Goal: Information Seeking & Learning: Learn about a topic

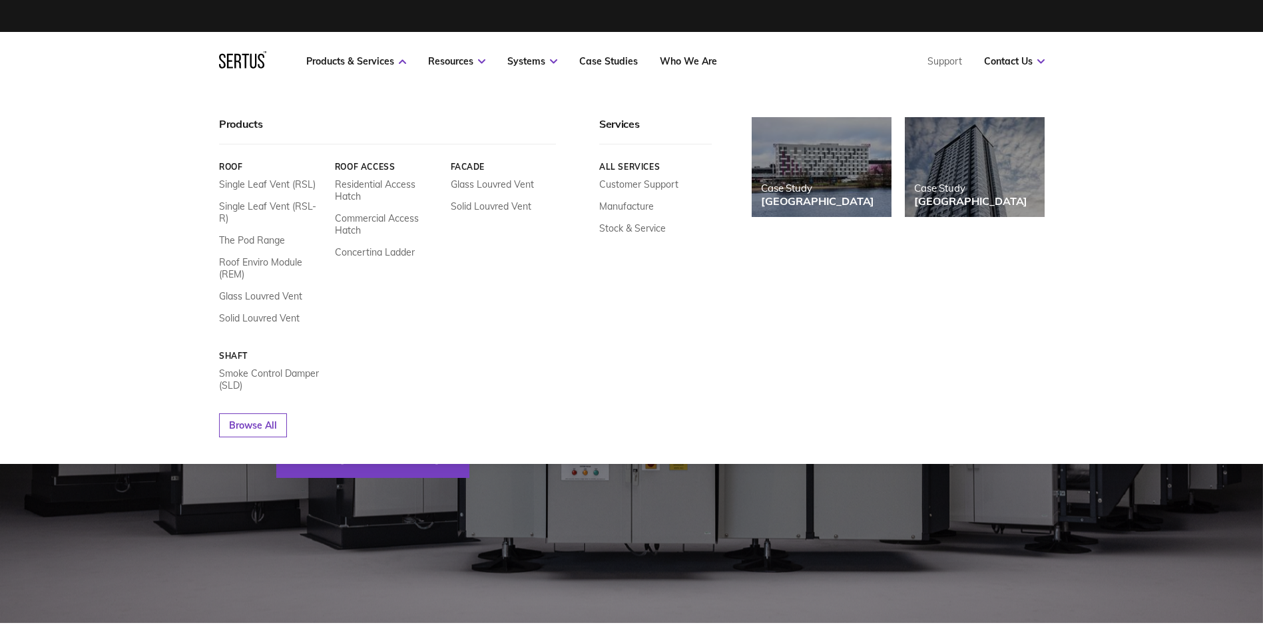
click at [611, 161] on div "All services Customer Support Manufacture Stock & Service" at bounding box center [655, 189] width 113 height 90
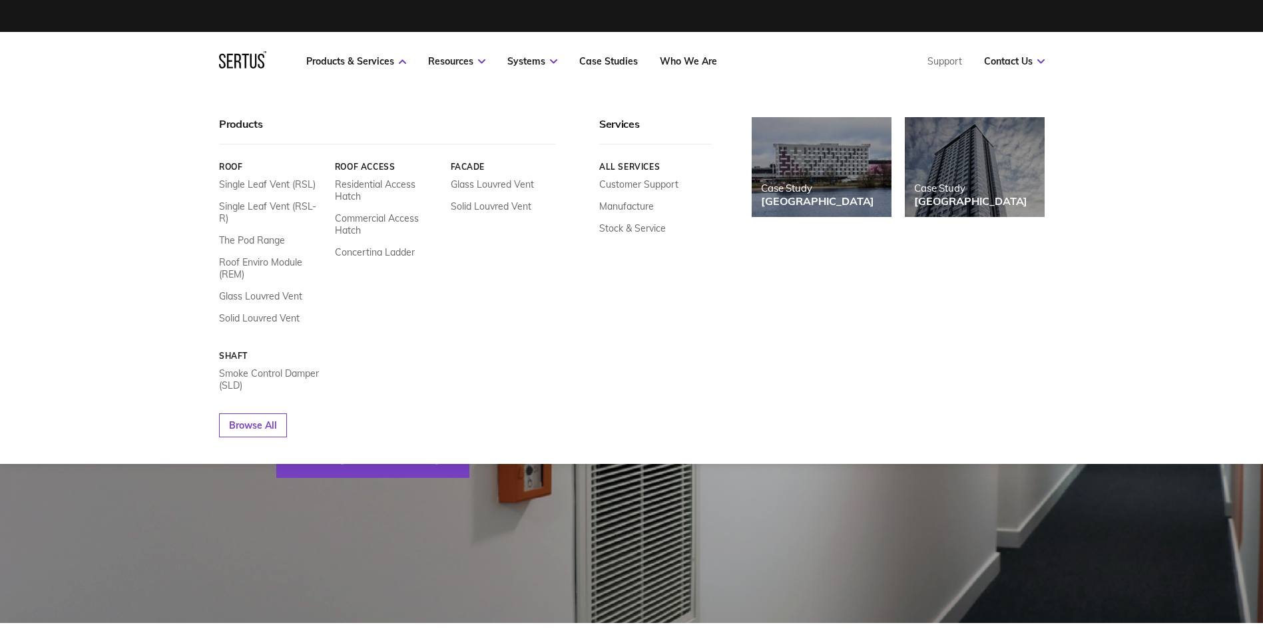
click at [644, 166] on link "All services" at bounding box center [655, 167] width 113 height 10
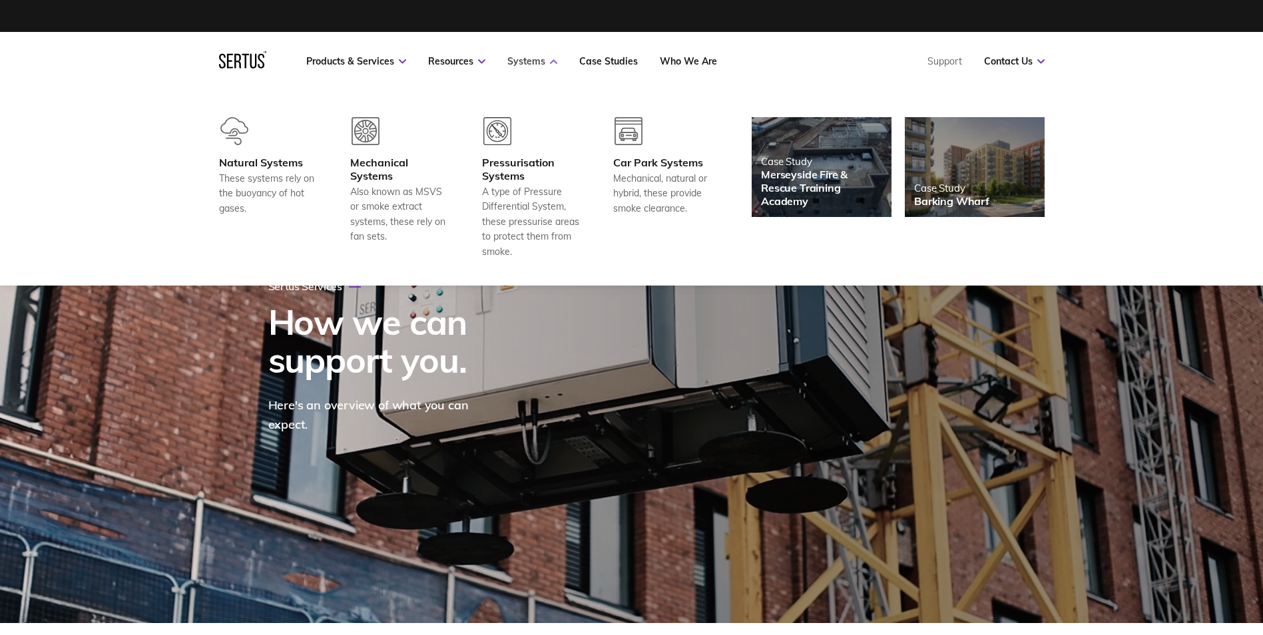
click at [523, 55] on link "Systems" at bounding box center [532, 61] width 50 height 12
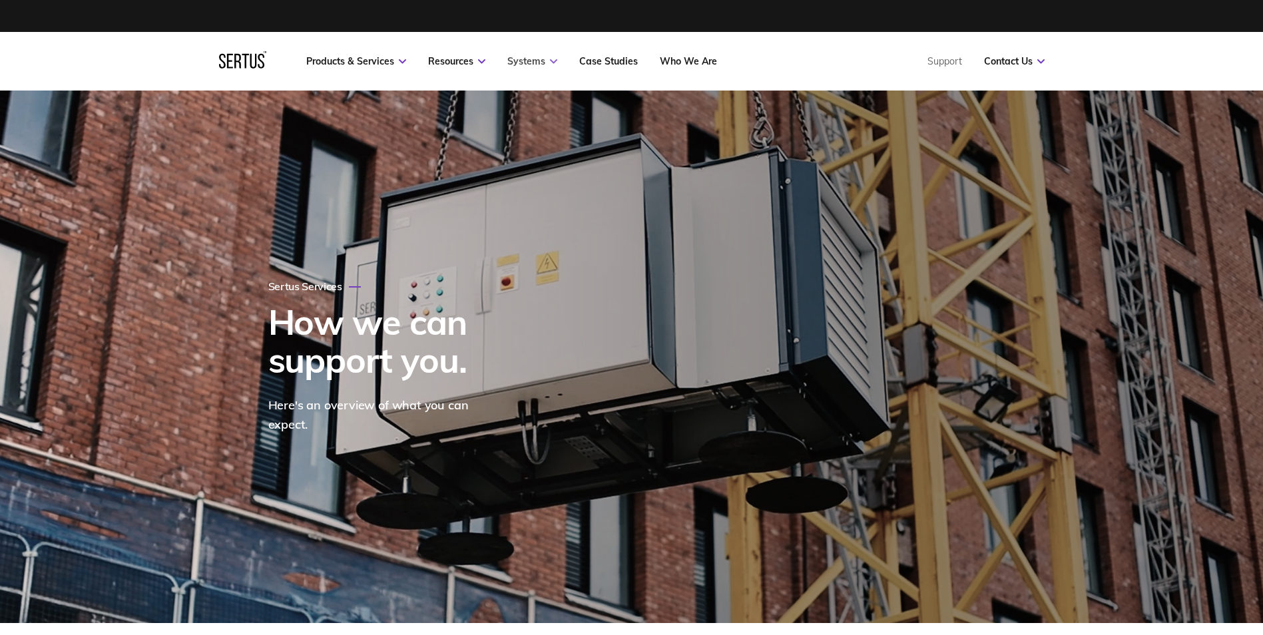
click at [529, 62] on link "Systems" at bounding box center [532, 61] width 50 height 12
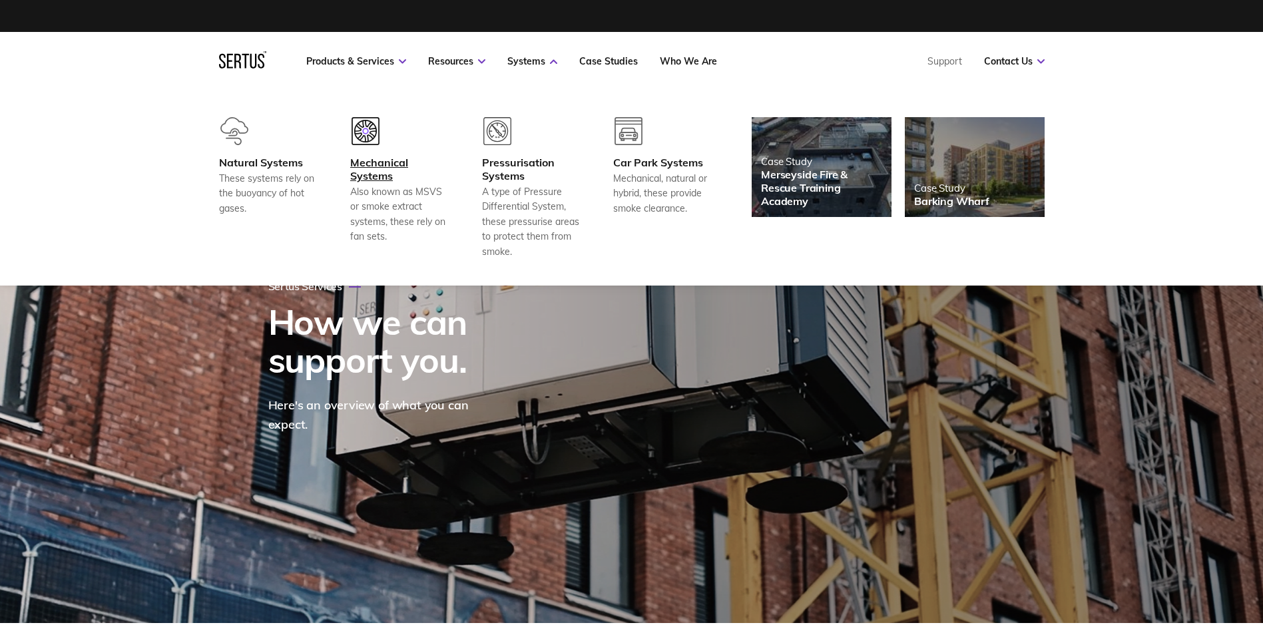
click at [391, 173] on div "Mechanical Systems" at bounding box center [399, 169] width 99 height 27
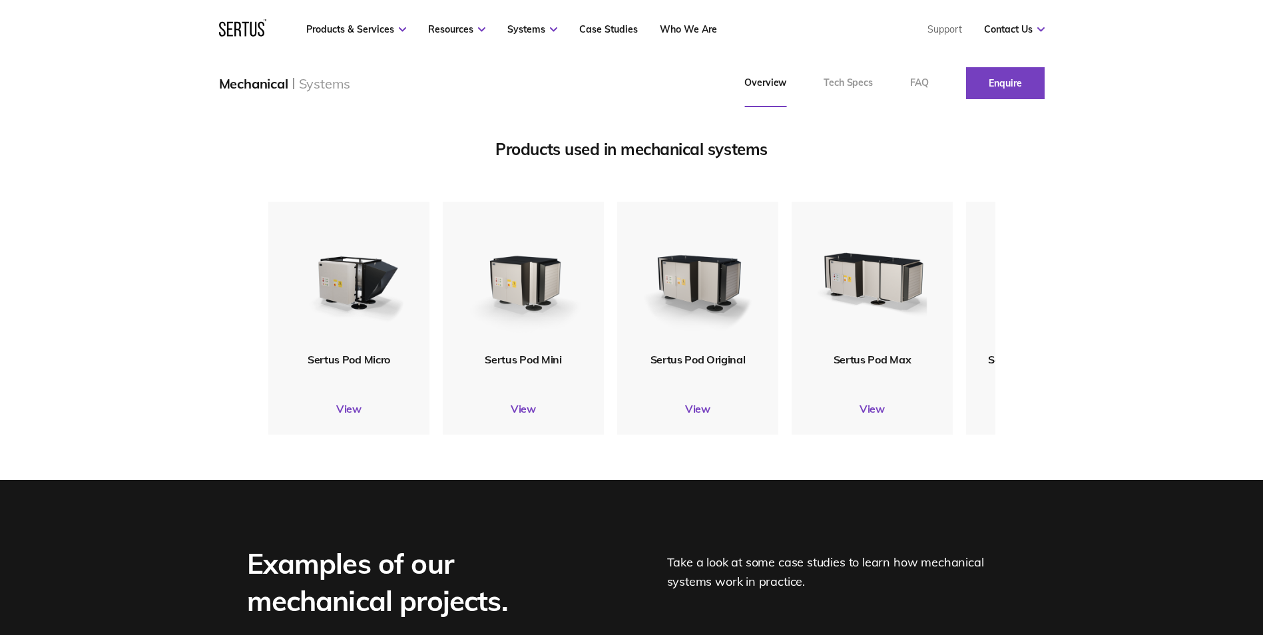
scroll to position [1598, 0]
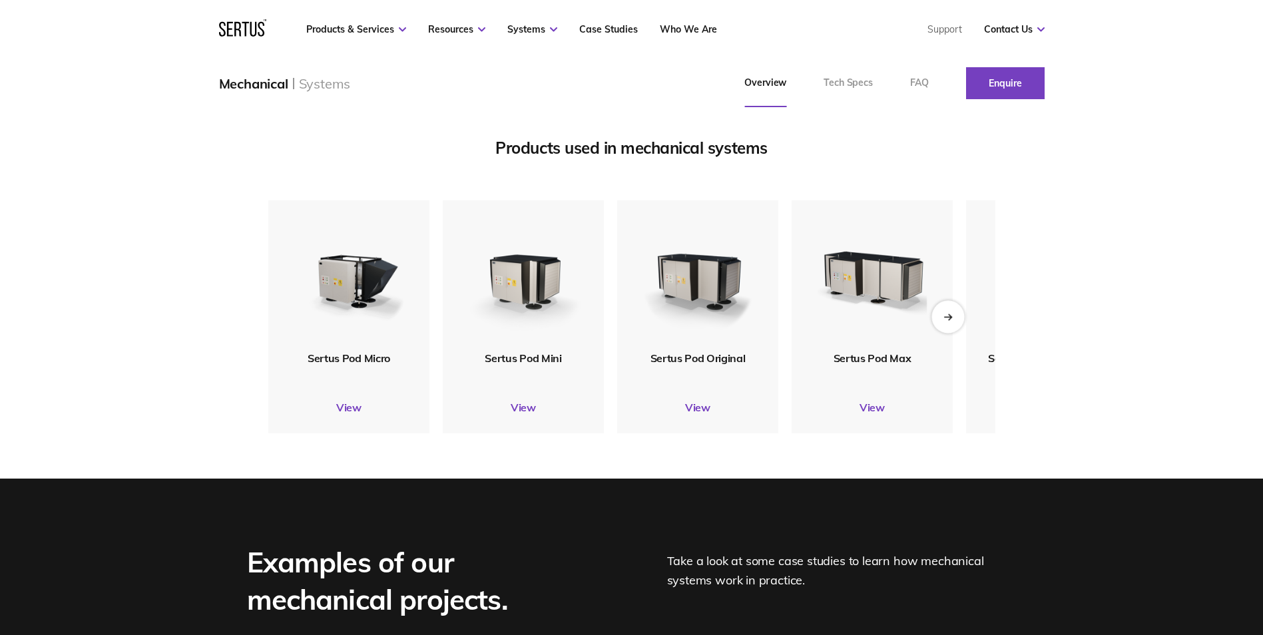
click at [949, 320] on icon "Next slide" at bounding box center [947, 316] width 9 height 7
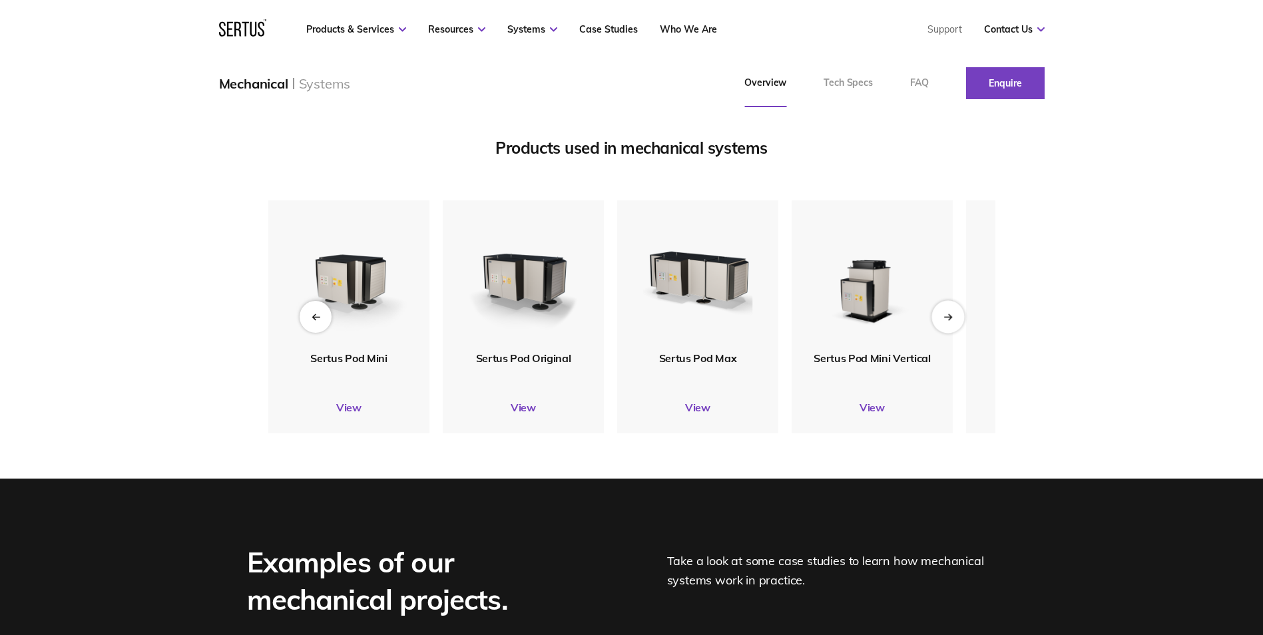
click at [949, 320] on icon "Next slide" at bounding box center [947, 316] width 9 height 7
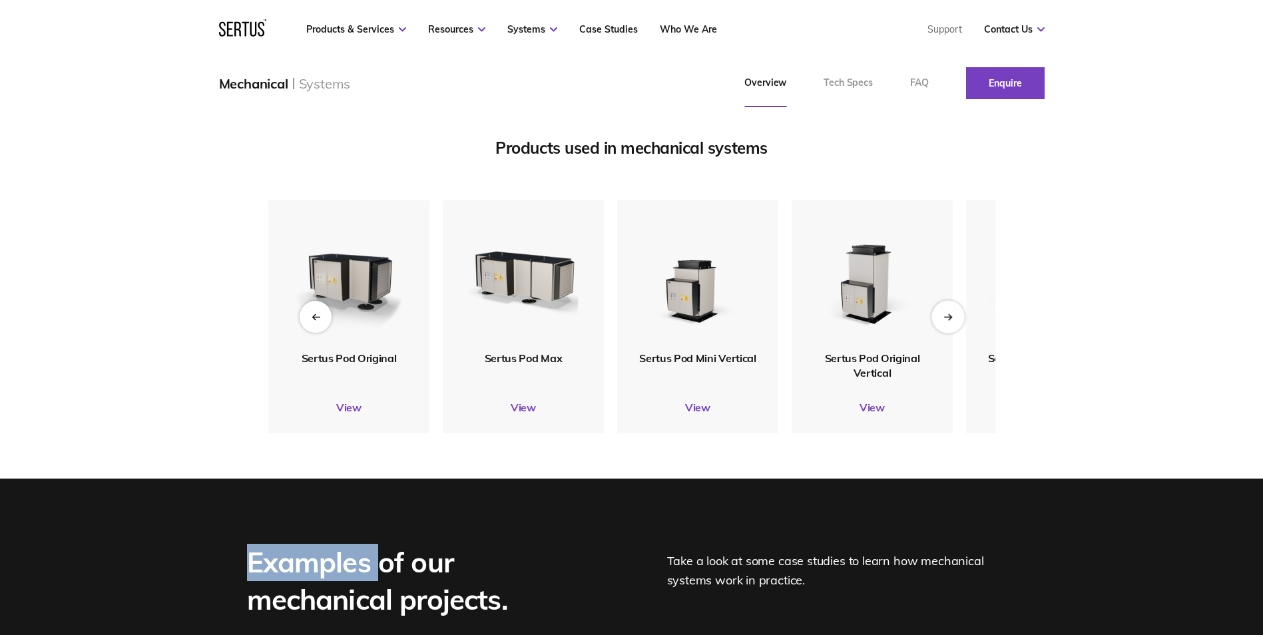
click at [949, 320] on icon "Next slide" at bounding box center [947, 316] width 9 height 7
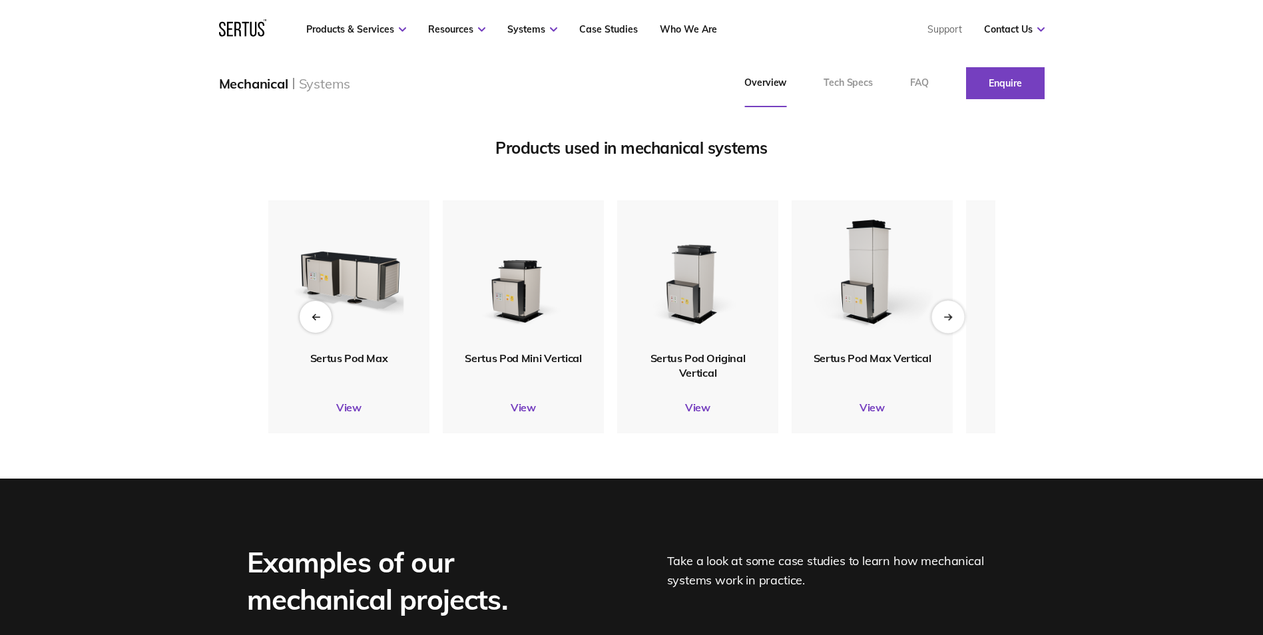
click at [949, 320] on icon "Next slide" at bounding box center [947, 316] width 9 height 7
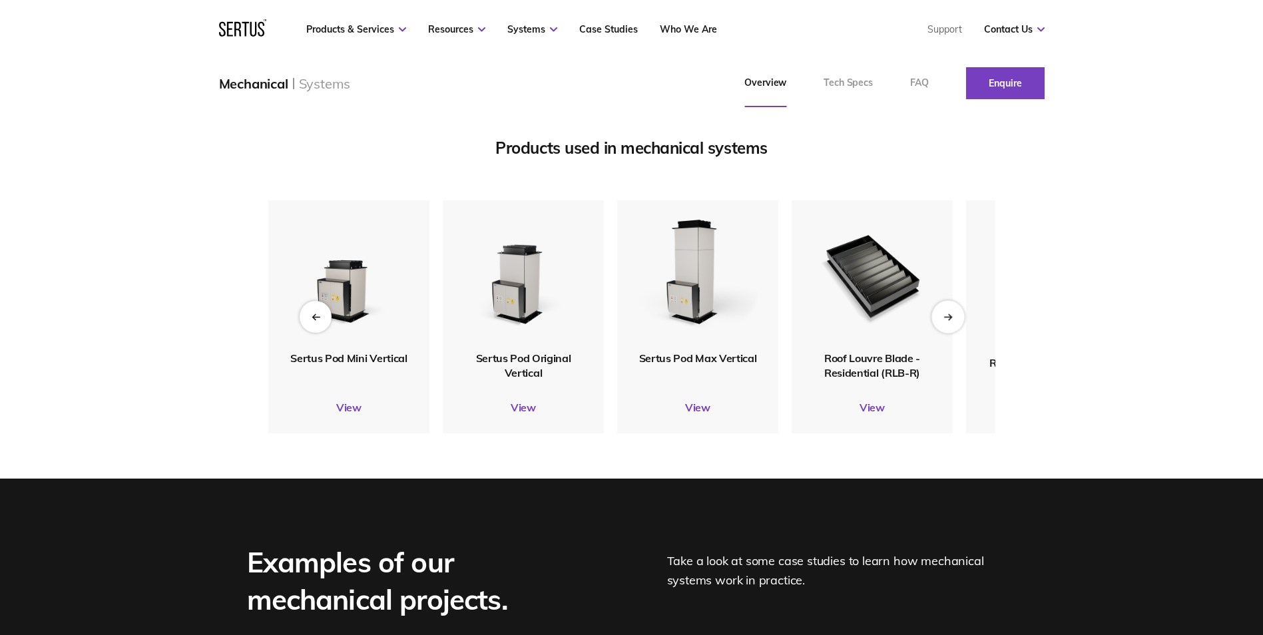
click at [949, 320] on icon "Next slide" at bounding box center [947, 316] width 9 height 7
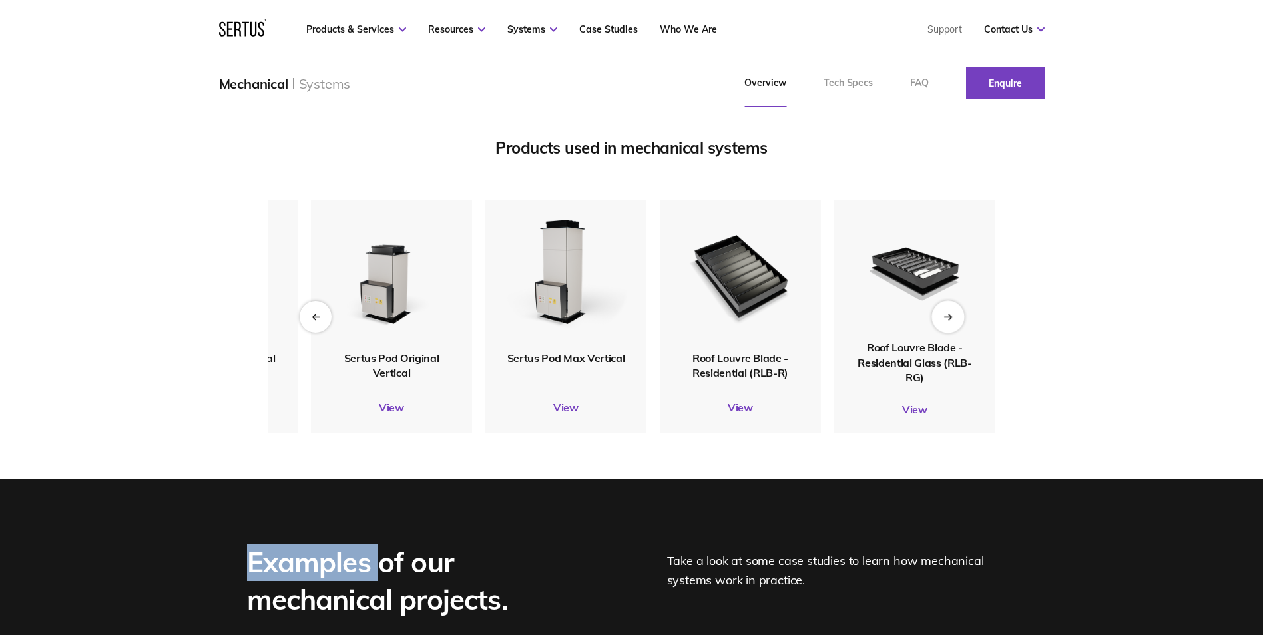
click at [949, 320] on icon "Next slide" at bounding box center [947, 316] width 9 height 7
click at [949, 320] on icon "Next slide" at bounding box center [949, 316] width 3 height 5
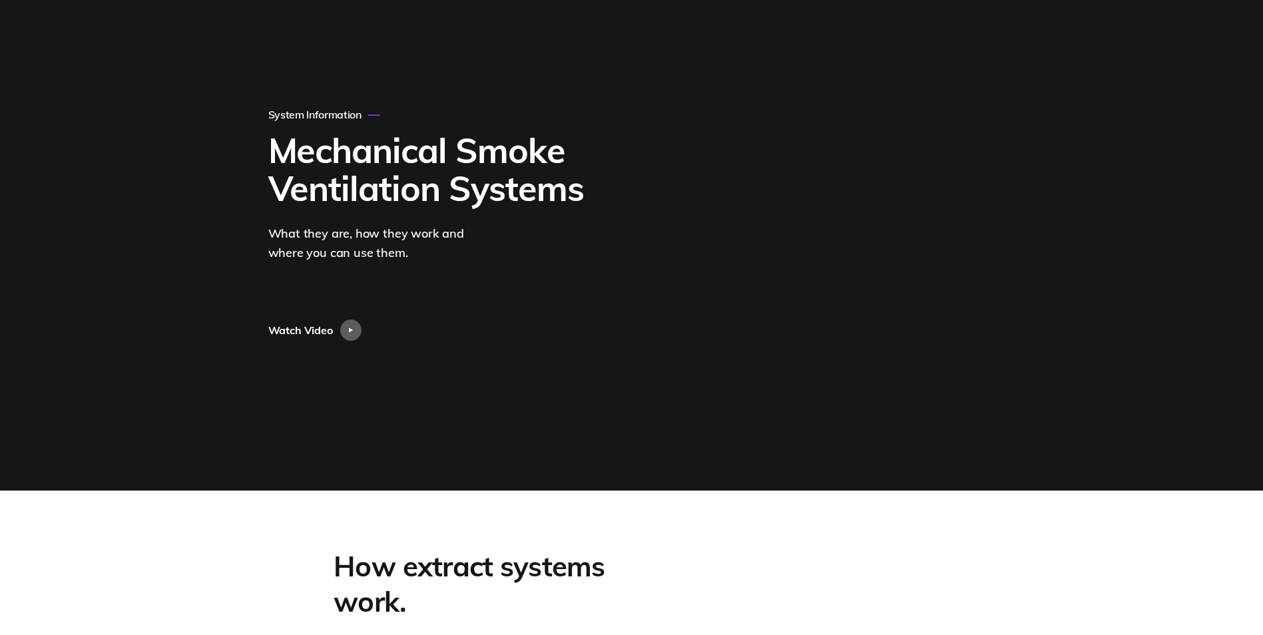
scroll to position [0, 0]
